Goal: Information Seeking & Learning: Learn about a topic

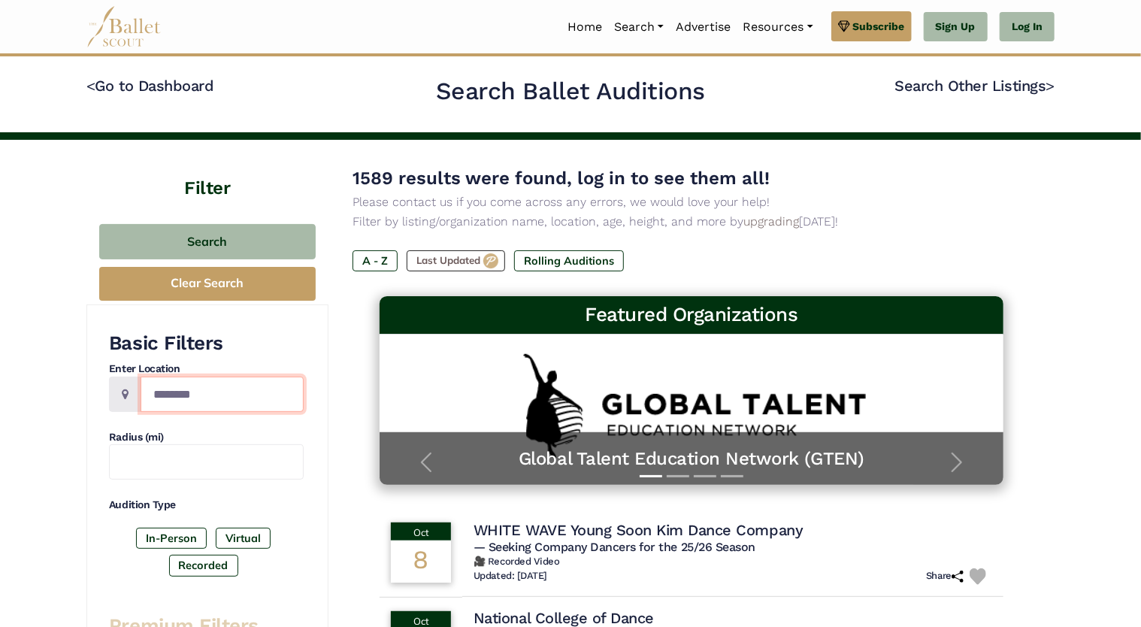
click at [246, 389] on input "Location" at bounding box center [222, 394] width 163 height 35
type input "**"
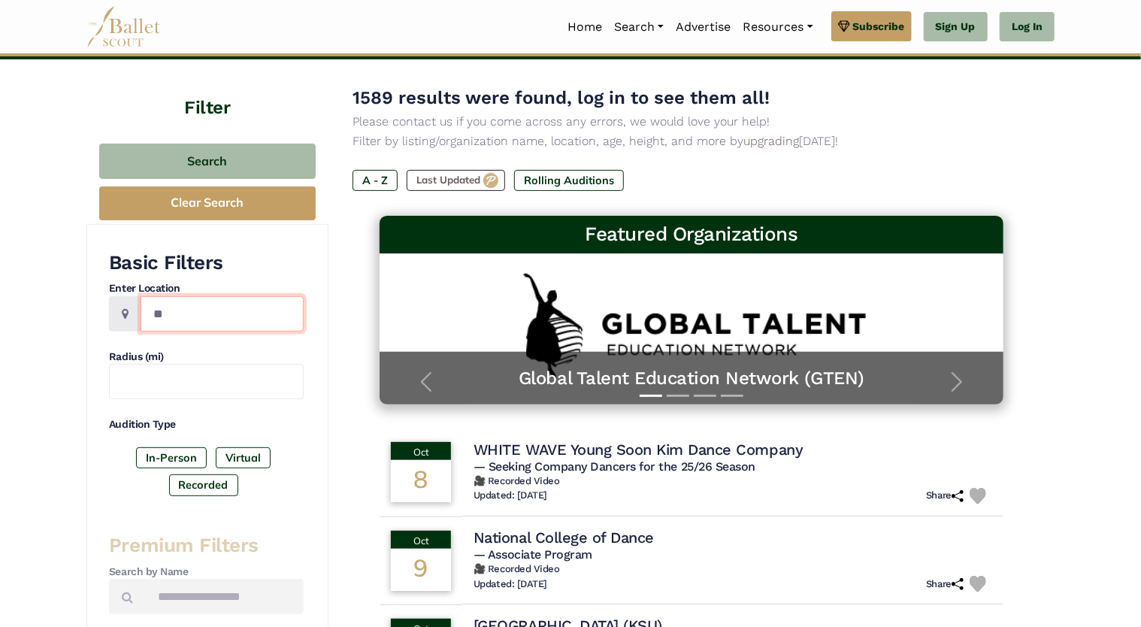
scroll to position [150, 0]
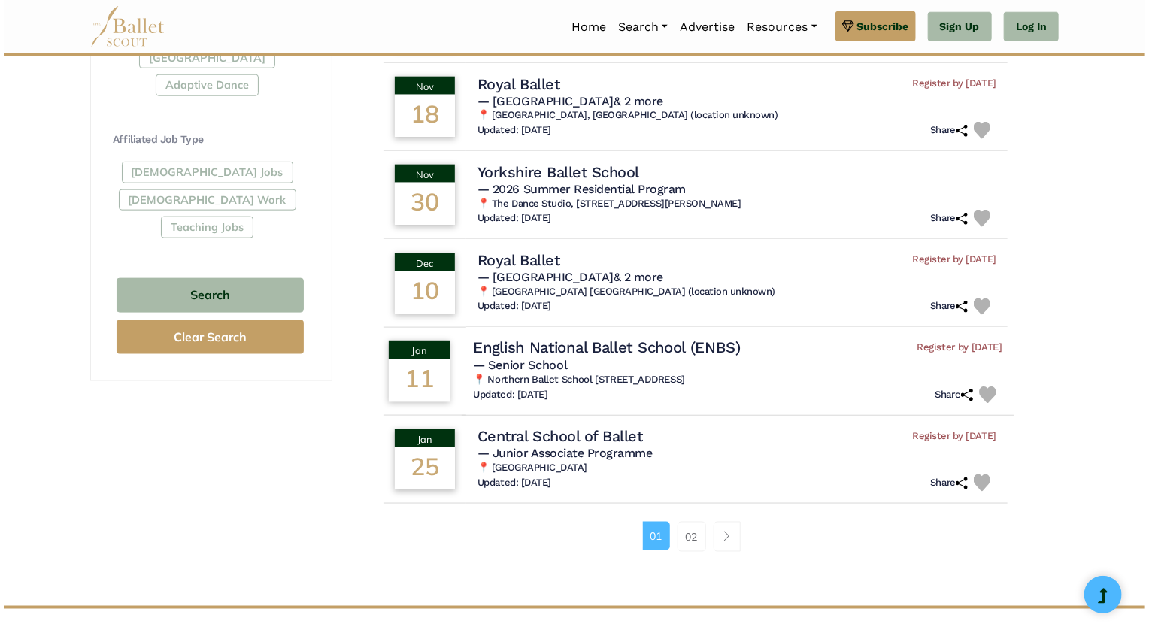
scroll to position [827, 0]
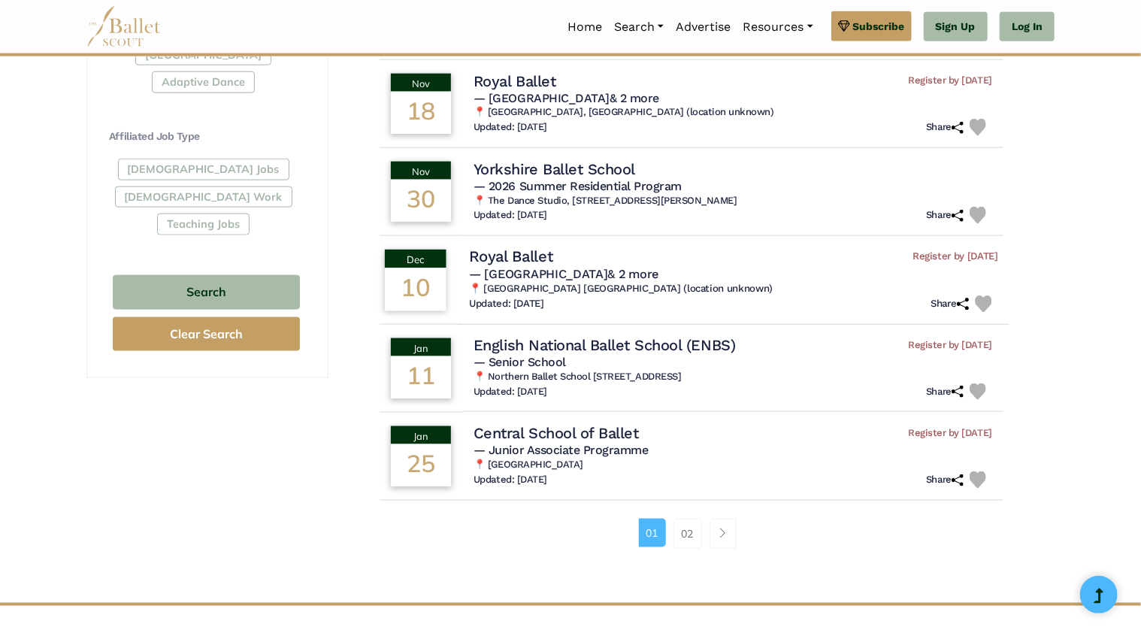
click at [530, 247] on h4 "Royal Ballet" at bounding box center [510, 257] width 83 height 20
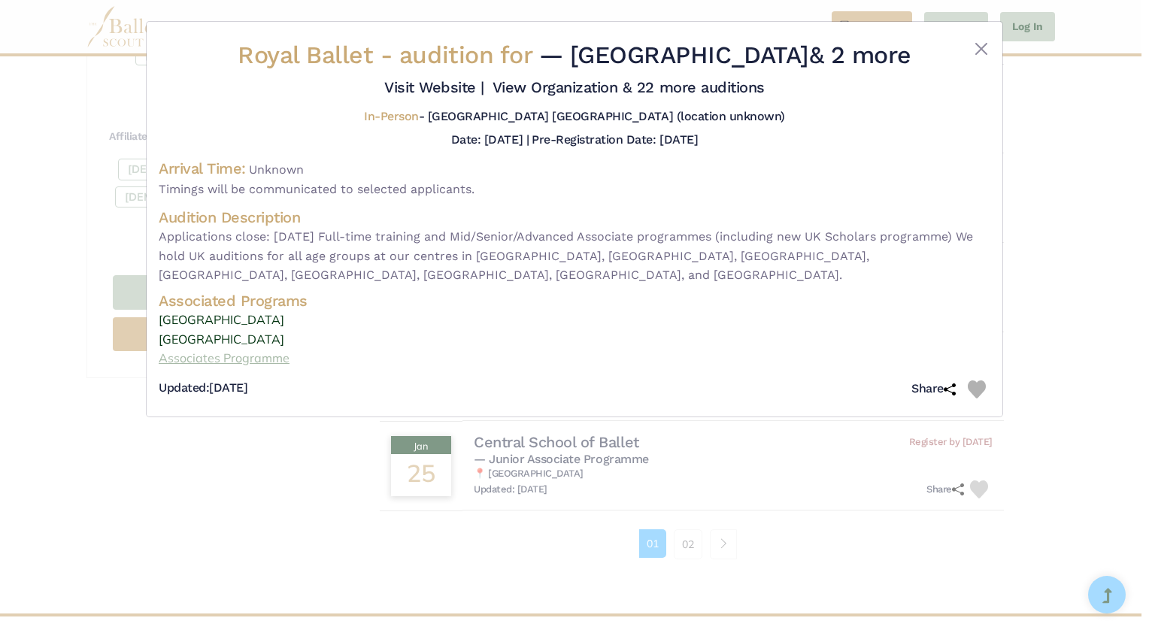
click at [220, 353] on link "Associates Programme" at bounding box center [575, 359] width 832 height 20
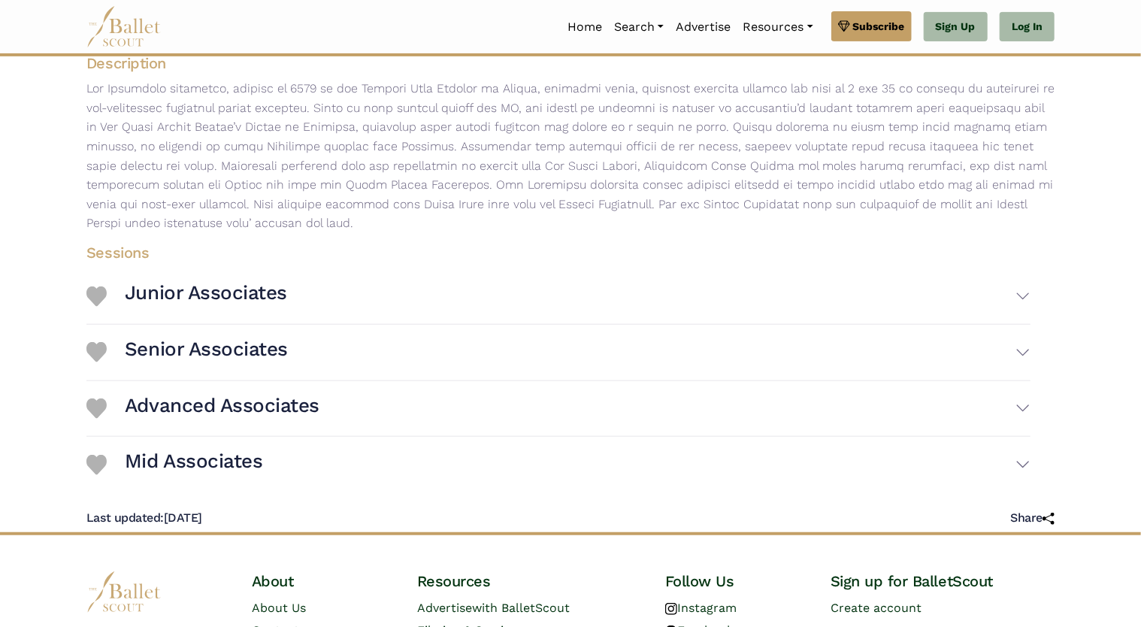
scroll to position [226, 0]
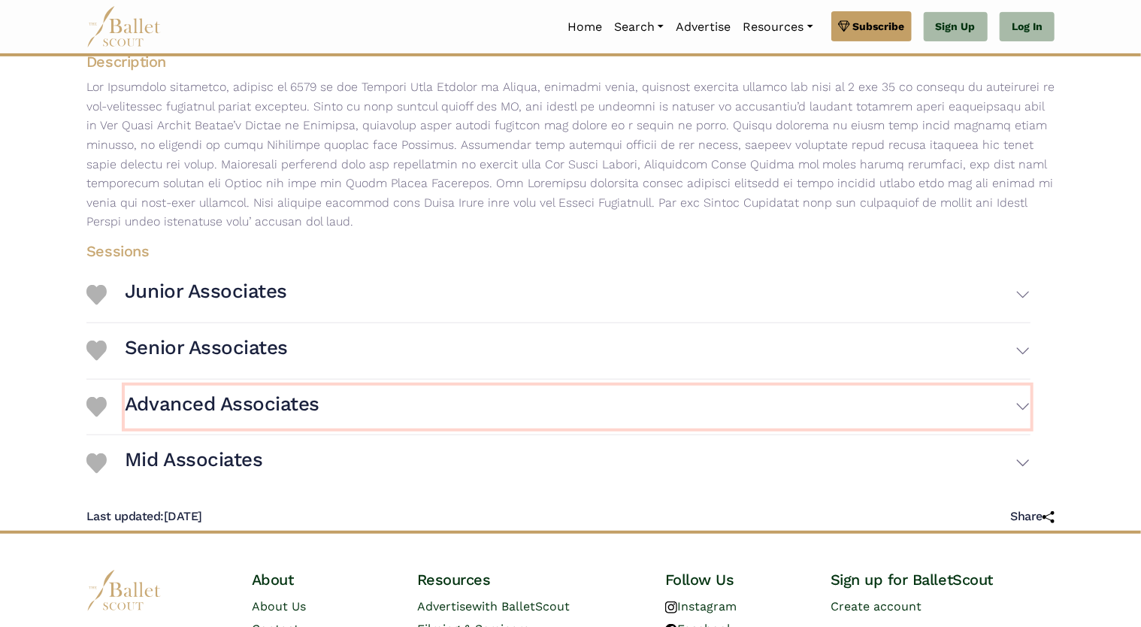
click at [1018, 404] on button "Advanced Associates" at bounding box center [578, 408] width 906 height 44
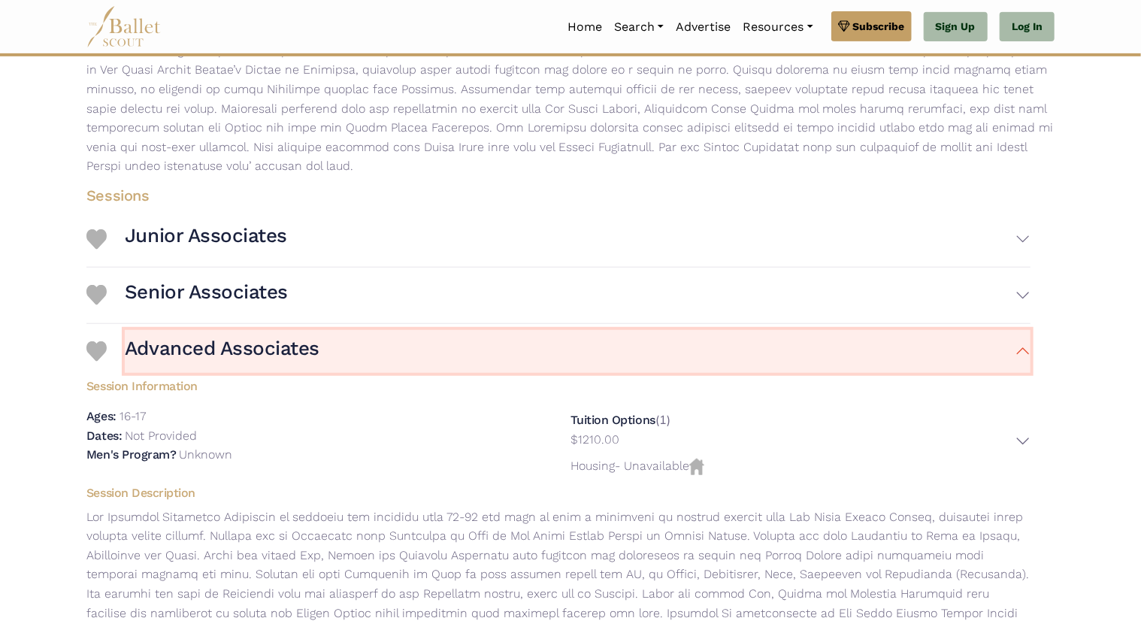
scroll to position [451, 0]
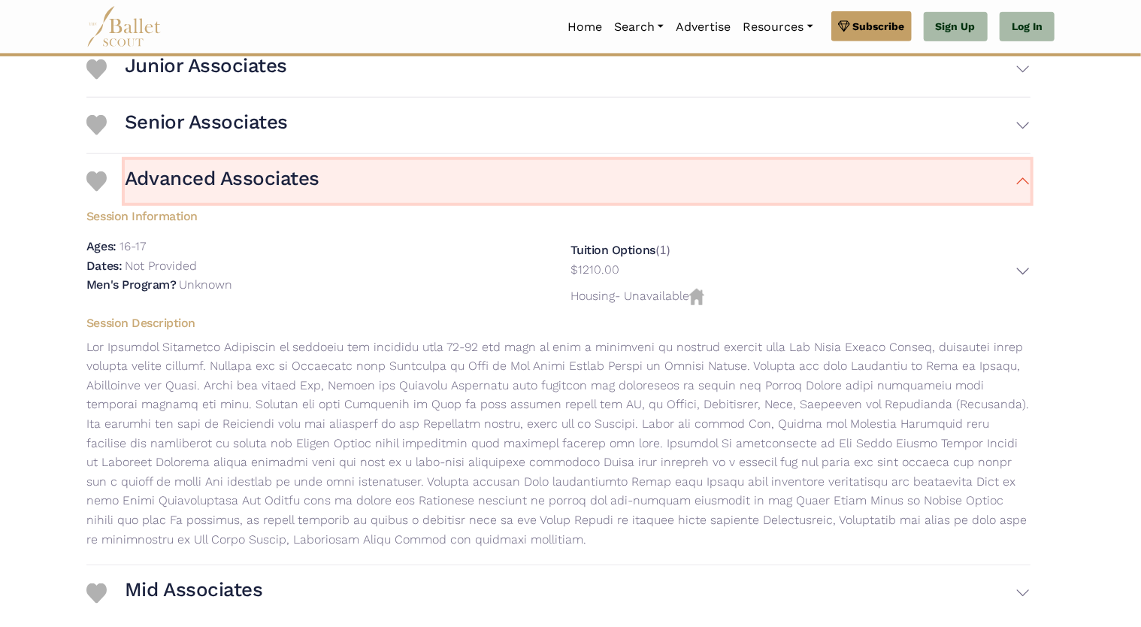
click at [1018, 188] on button "Advanced Associates" at bounding box center [578, 182] width 906 height 44
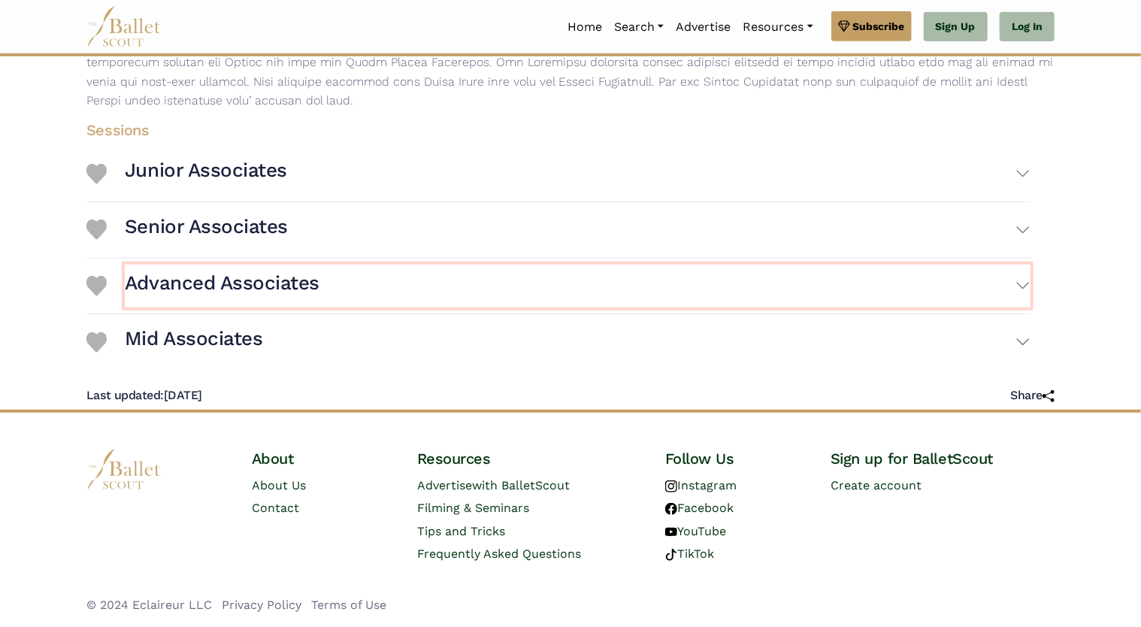
scroll to position [346, 0]
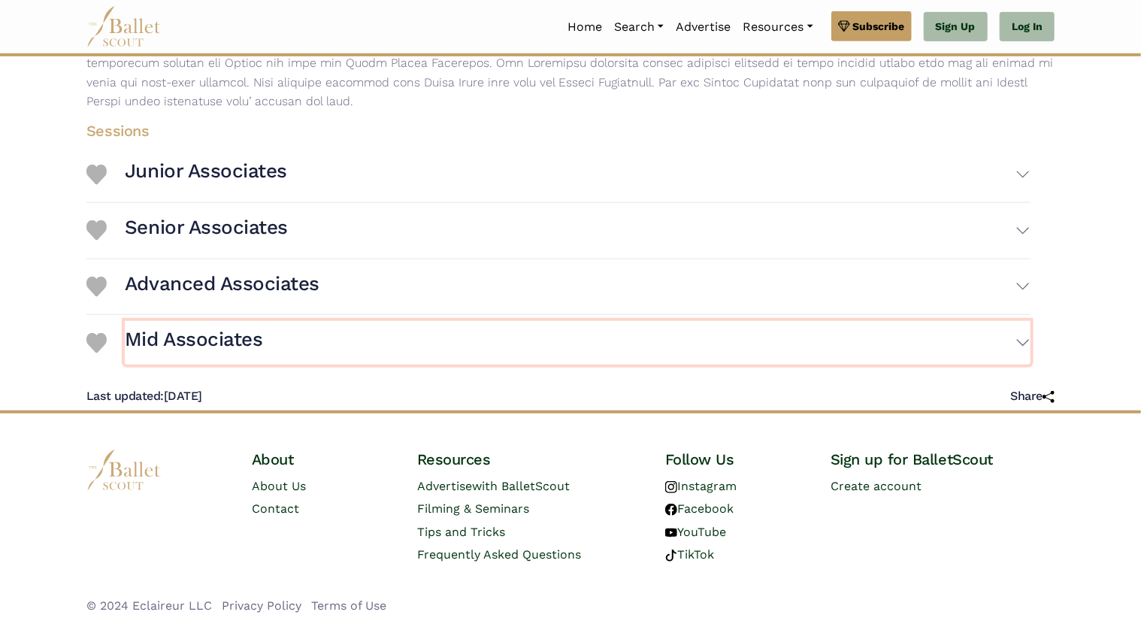
click at [1027, 341] on button "Mid Associates" at bounding box center [578, 343] width 906 height 44
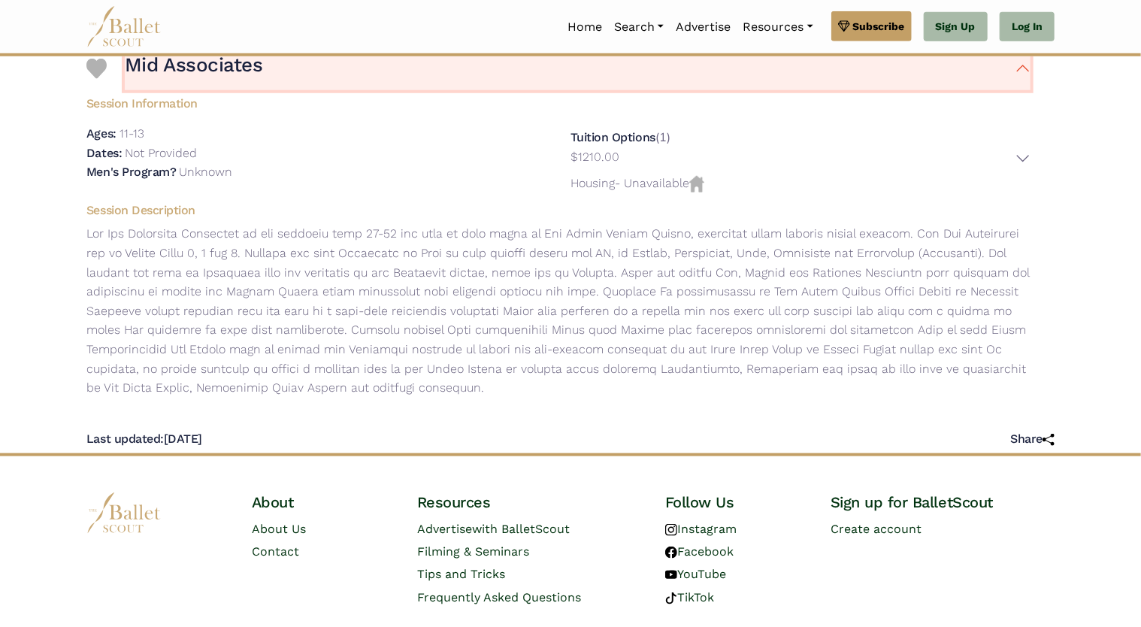
scroll to position [587, 0]
